Goal: Use online tool/utility: Utilize a website feature to perform a specific function

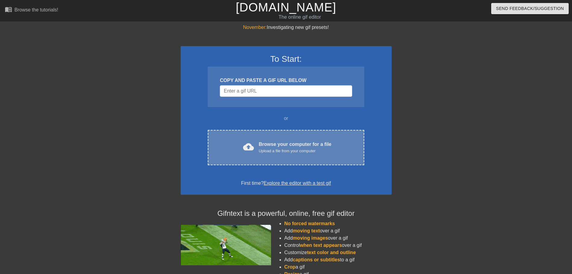
click at [273, 153] on div "Upload a file from your computer" at bounding box center [295, 151] width 73 height 6
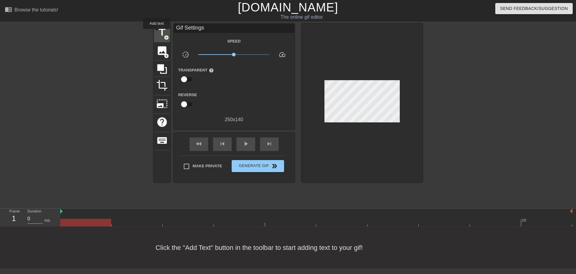
click at [157, 33] on span "title" at bounding box center [161, 32] width 11 height 11
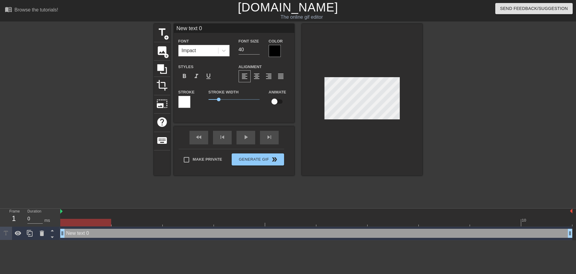
scroll to position [1, 2]
type input "T"
type textarea "T"
type input "Th"
type textarea "Tha"
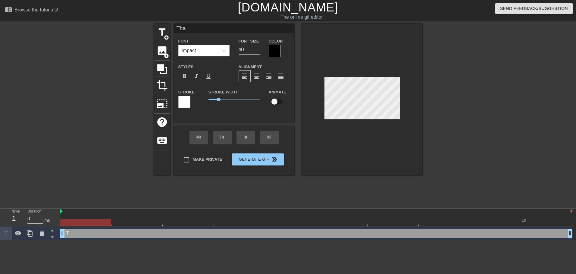
type input "Than"
type textarea "Than"
type input "Thank"
type textarea "Thank"
type input "Thank"
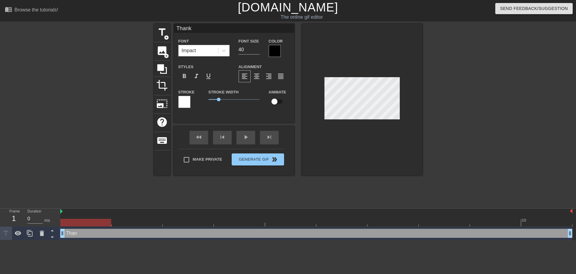
type textarea "Thank"
type input "Thank y"
type textarea "Thank yo"
type input "Thank you"
type textarea "Thank you"
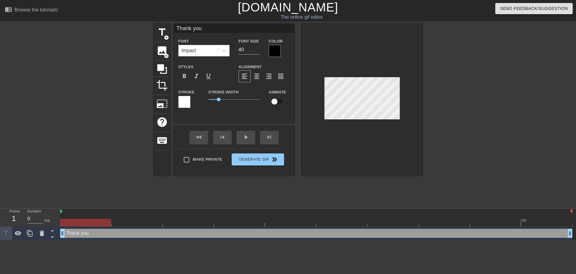
type input "Thank you"
type textarea "Thank you"
type input "Thank you J"
type textarea "Thank you J"
type input "Thank you [PERSON_NAME]"
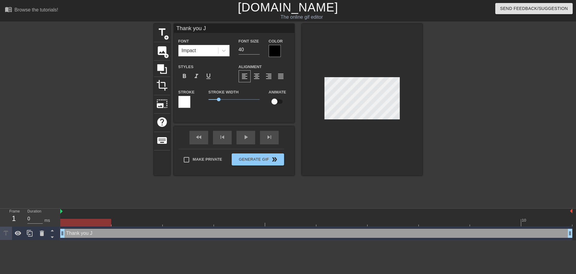
type textarea "Thank you [PERSON_NAME]"
type input "Thank you [PERSON_NAME]"
type textarea "Thank you [PERSON_NAME]"
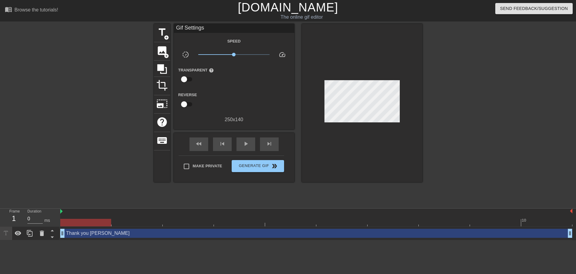
click at [419, 105] on div at bounding box center [362, 103] width 121 height 158
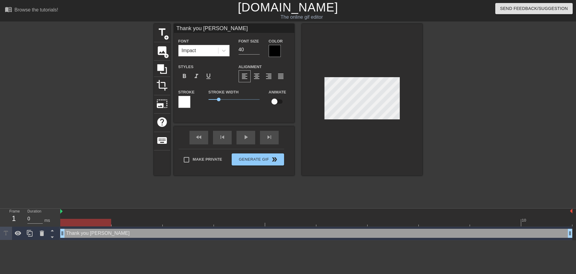
click at [413, 115] on div at bounding box center [362, 100] width 121 height 152
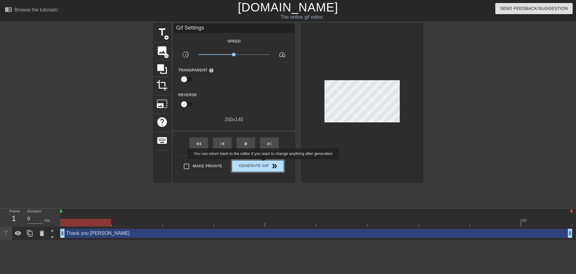
click at [264, 163] on span "Generate Gif double_arrow" at bounding box center [257, 165] width 47 height 7
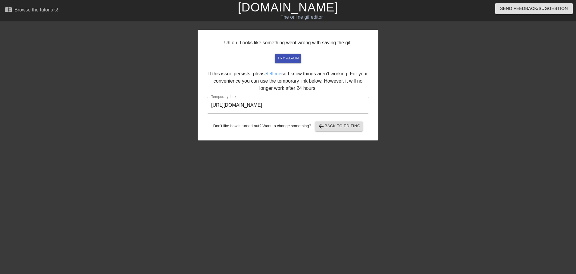
click at [345, 102] on input "[URL][DOMAIN_NAME]" at bounding box center [288, 105] width 162 height 17
